Goal: Task Accomplishment & Management: Manage account settings

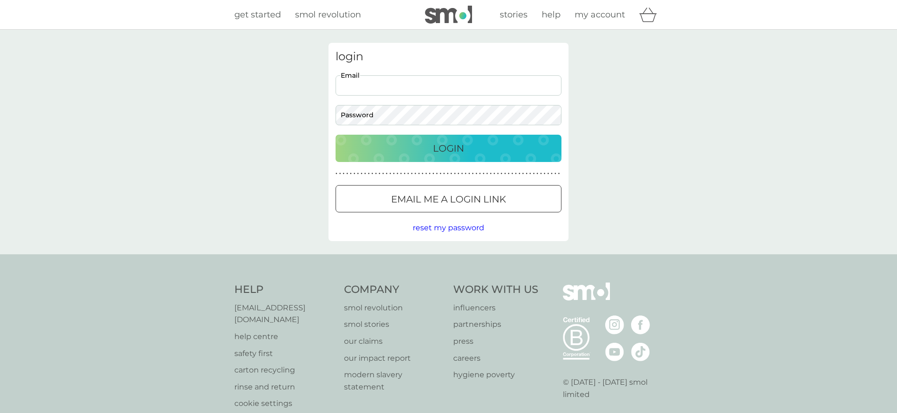
click at [411, 86] on input "Email" at bounding box center [449, 85] width 226 height 20
type input "[PERSON_NAME][EMAIL_ADDRESS][PERSON_NAME][DOMAIN_NAME]"
click at [446, 150] on p "Login" at bounding box center [448, 148] width 31 height 15
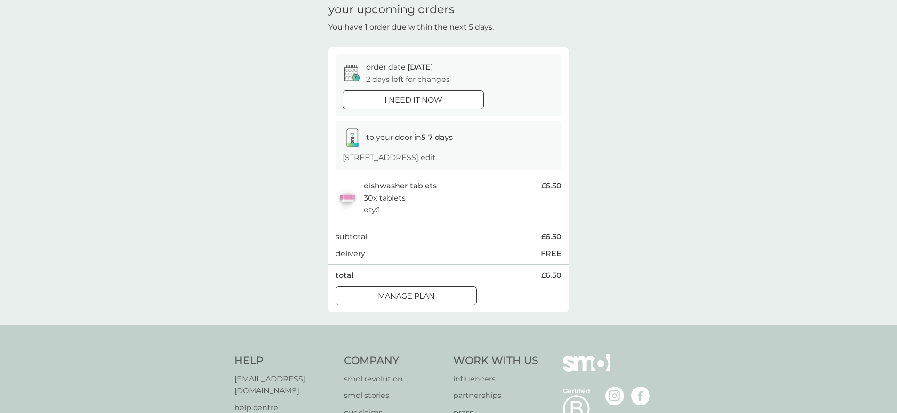
scroll to position [83, 0]
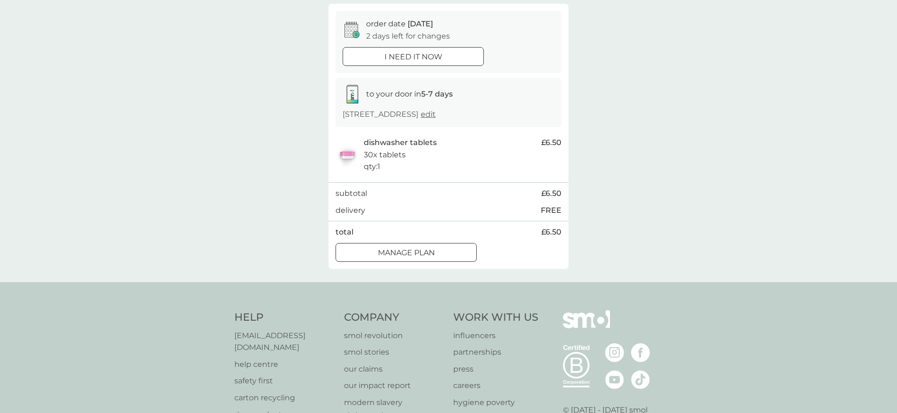
click at [427, 259] on p "Manage plan" at bounding box center [406, 253] width 57 height 12
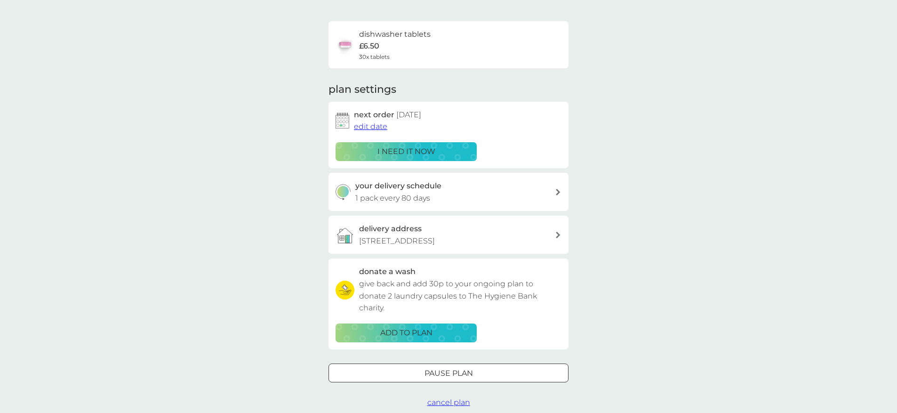
scroll to position [110, 0]
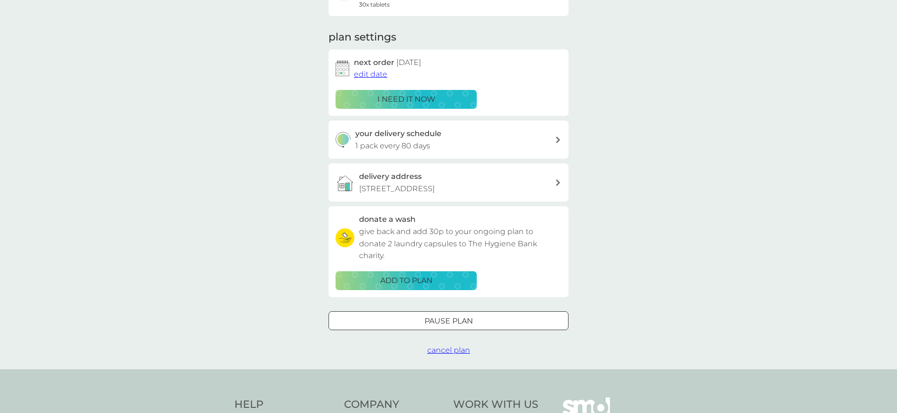
click at [480, 142] on div "your delivery schedule 1 pack every 80 days" at bounding box center [455, 140] width 200 height 24
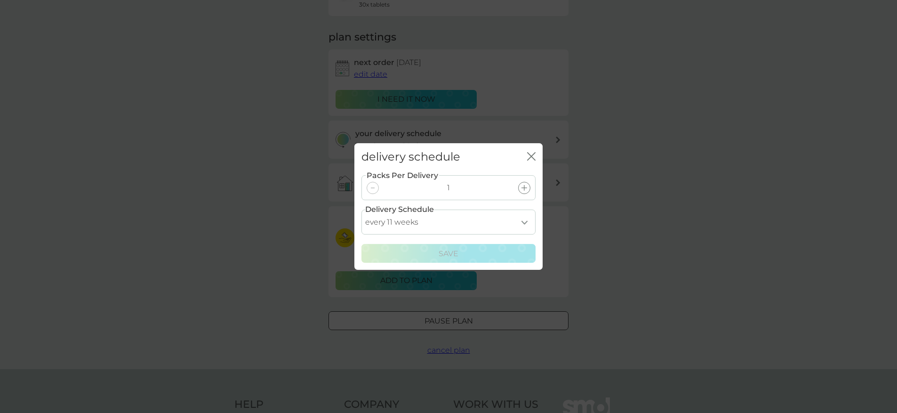
select select "105"
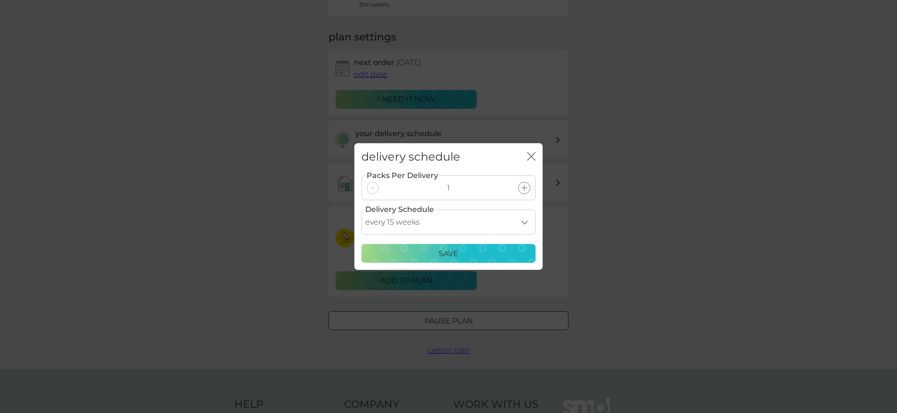
click at [449, 256] on p "Save" at bounding box center [449, 254] width 20 height 12
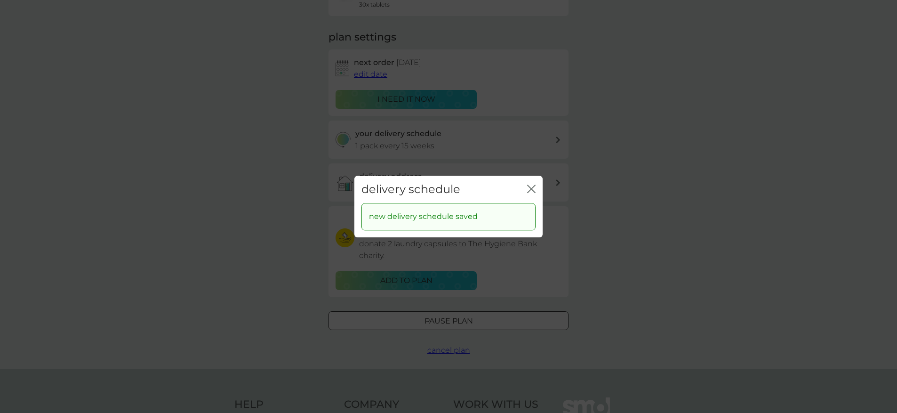
click at [532, 188] on icon "close" at bounding box center [533, 189] width 4 height 8
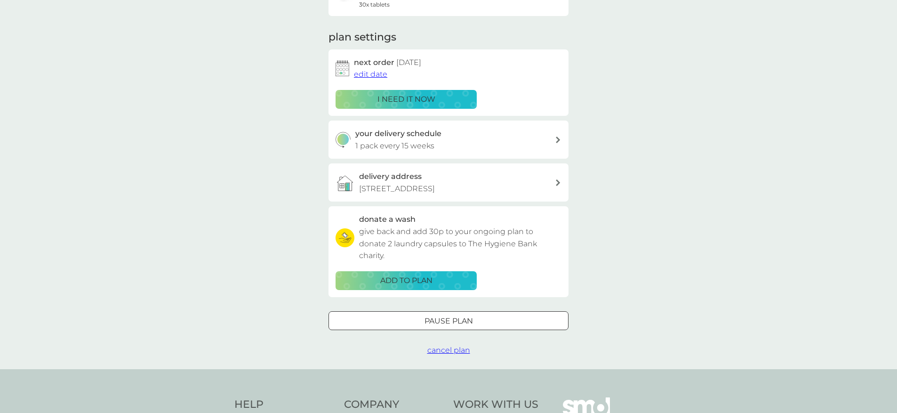
click at [376, 73] on span "edit date" at bounding box center [370, 74] width 33 height 9
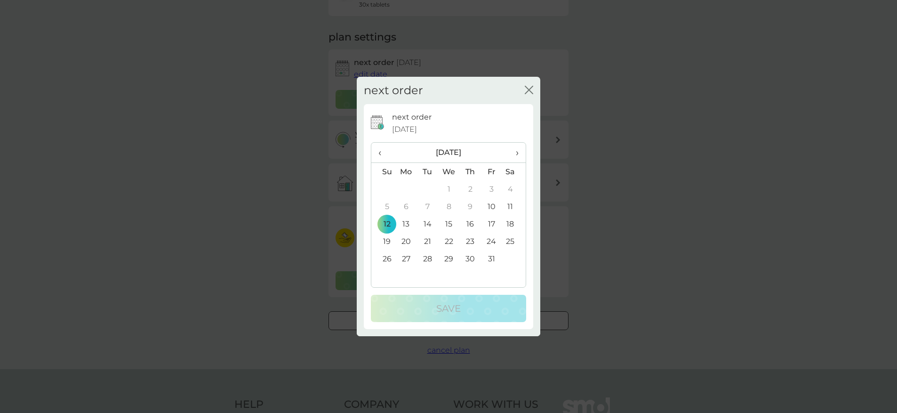
click at [517, 152] on span "›" at bounding box center [513, 153] width 9 height 20
click at [385, 206] on td "2" at bounding box center [383, 206] width 24 height 17
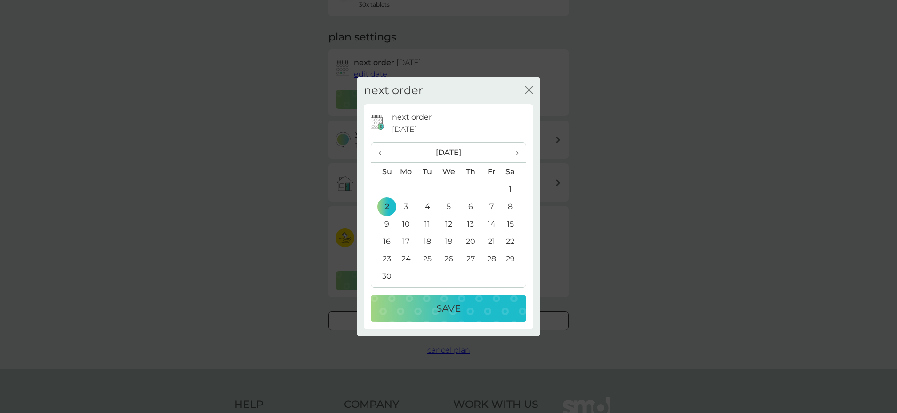
click at [407, 209] on td "3" at bounding box center [406, 206] width 22 height 17
click at [462, 312] on div "Save" at bounding box center [448, 308] width 136 height 15
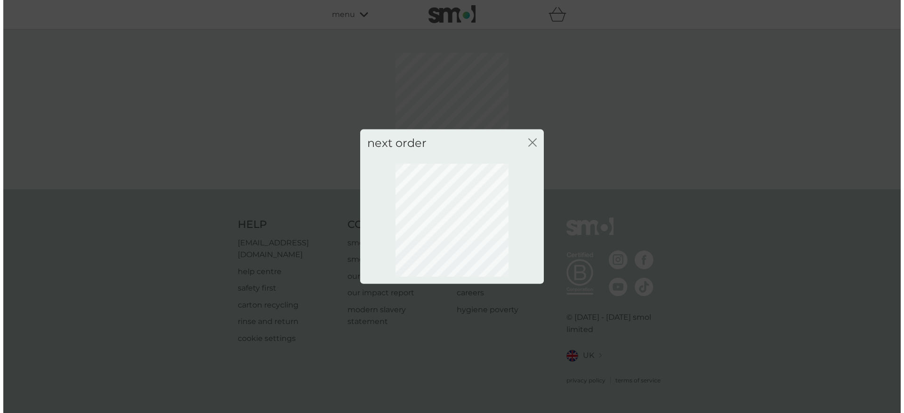
scroll to position [0, 0]
